Goal: Find specific page/section

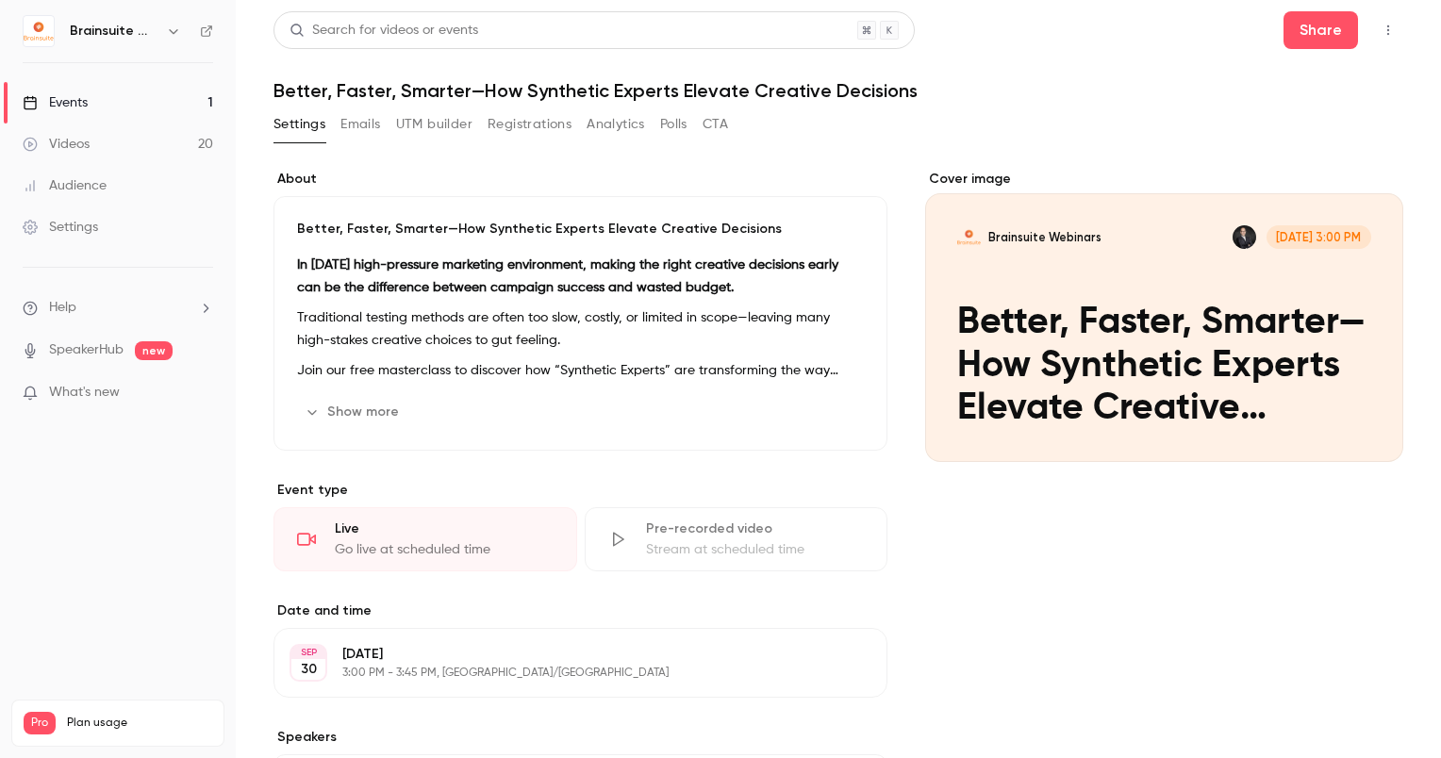
click at [136, 106] on link "Events 1" at bounding box center [118, 103] width 236 height 42
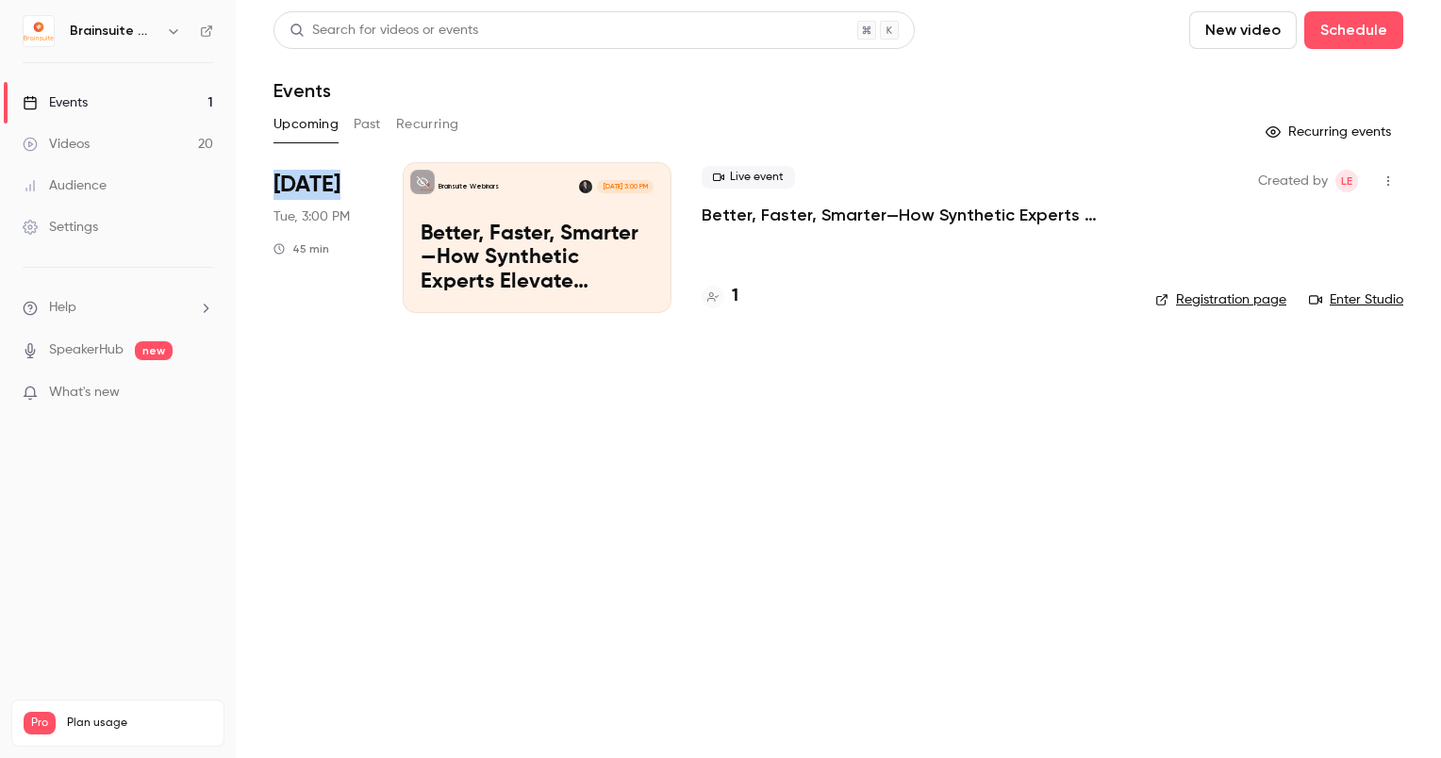
drag, startPoint x: 358, startPoint y: 147, endPoint x: 365, endPoint y: 136, distance: 13.6
click at [365, 136] on div "Search for videos or events New video Schedule Events Upcoming Past Recurring R…" at bounding box center [839, 173] width 1130 height 325
click at [365, 136] on button "Past" at bounding box center [367, 124] width 27 height 30
